Goal: Navigation & Orientation: Find specific page/section

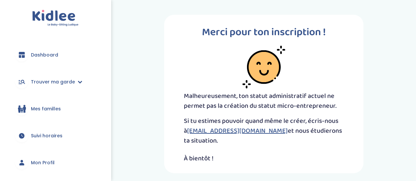
click at [63, 55] on link "Dashboard" at bounding box center [55, 55] width 91 height 24
click at [58, 82] on span "Trouver ma garde" at bounding box center [53, 82] width 44 height 7
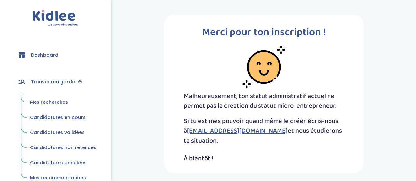
click at [57, 101] on span "Mes recherches" at bounding box center [49, 102] width 38 height 7
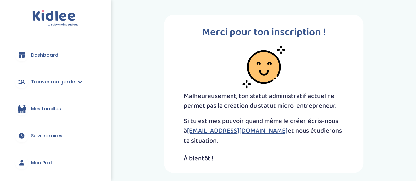
click at [58, 109] on span "Mes familles" at bounding box center [46, 108] width 30 height 7
click at [50, 135] on span "Suivi horaires" at bounding box center [47, 135] width 32 height 7
click at [154, 86] on div "Merci pour ton inscription ! Malheureusement, ton statut administratif actuel n…" at bounding box center [263, 94] width 304 height 168
